Goal: Task Accomplishment & Management: Use online tool/utility

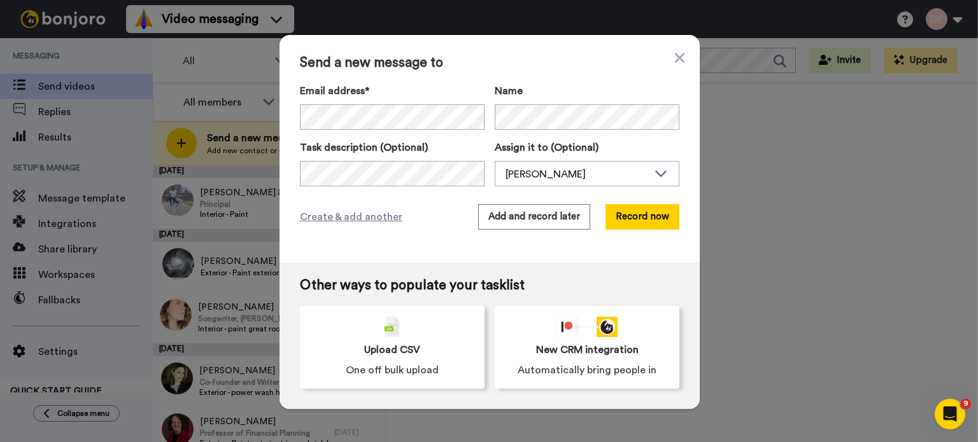
scroll to position [0, 48]
click at [565, 175] on div "[PERSON_NAME]" at bounding box center [576, 174] width 143 height 15
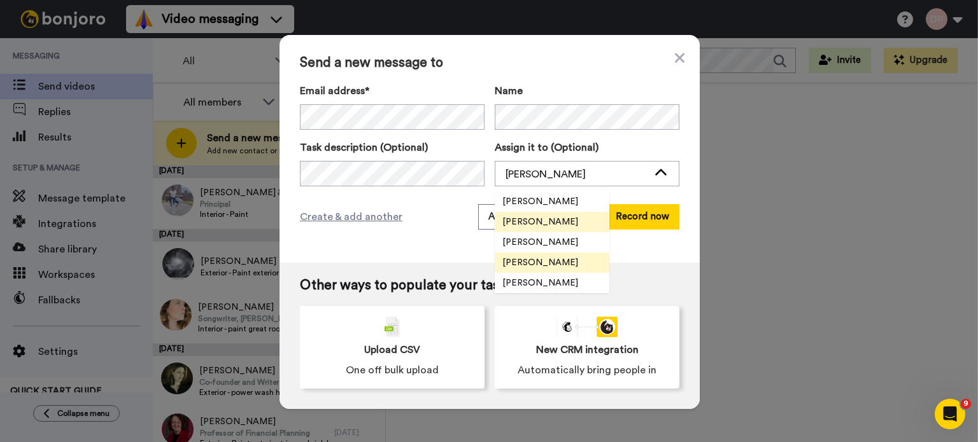
click at [530, 264] on span "[PERSON_NAME]" at bounding box center [540, 263] width 91 height 13
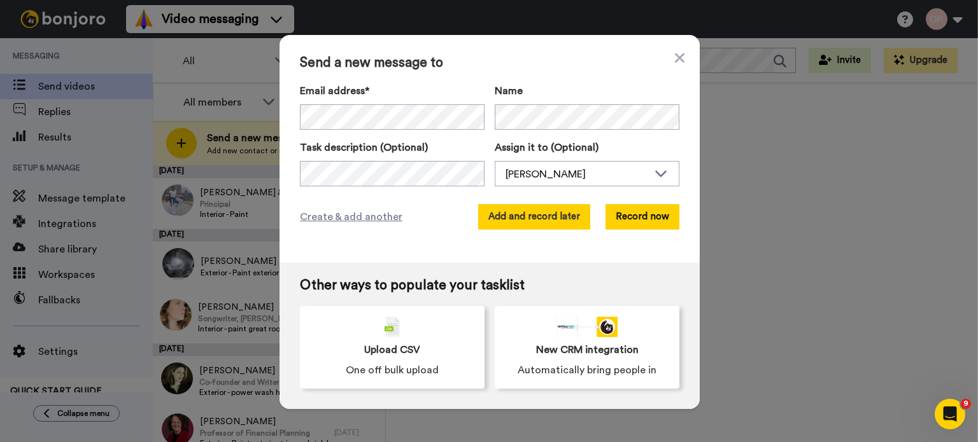
click at [512, 218] on button "Add and record later" at bounding box center [534, 216] width 112 height 25
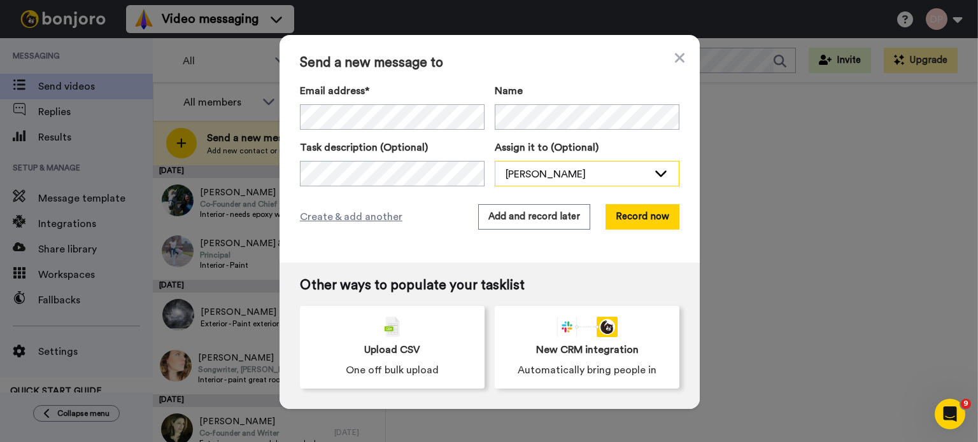
click at [575, 175] on div "[PERSON_NAME]" at bounding box center [576, 174] width 143 height 15
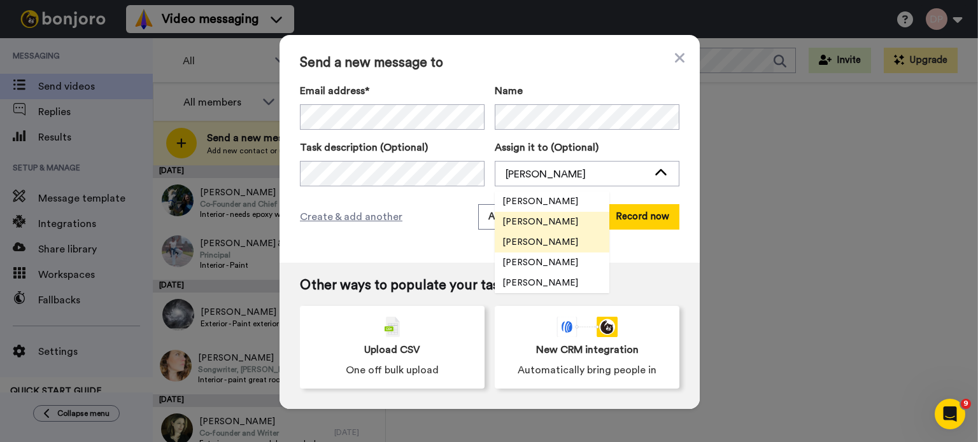
click at [546, 244] on span "[PERSON_NAME]" at bounding box center [540, 242] width 91 height 13
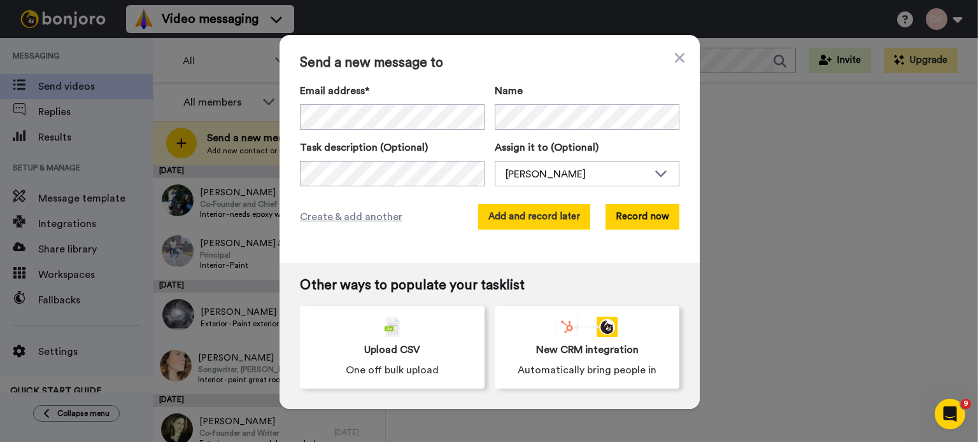
click at [526, 221] on button "Add and record later" at bounding box center [534, 216] width 112 height 25
